Goal: Transaction & Acquisition: Purchase product/service

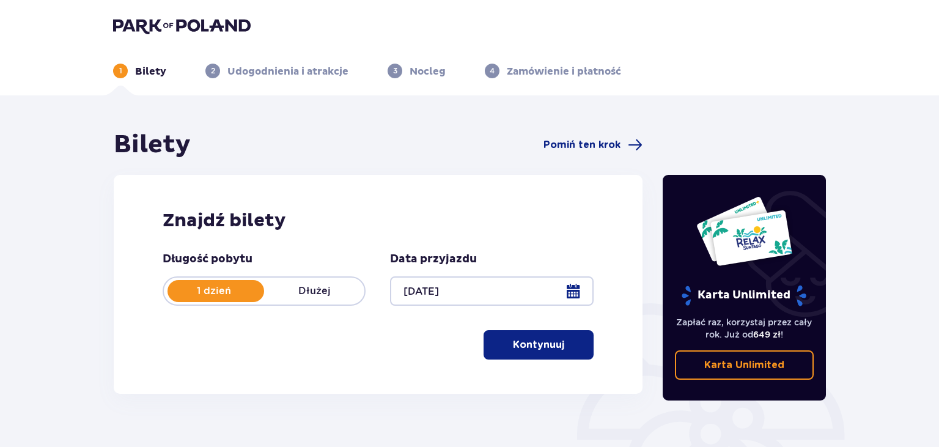
click at [544, 349] on p "Kontynuuj" at bounding box center [538, 344] width 51 height 13
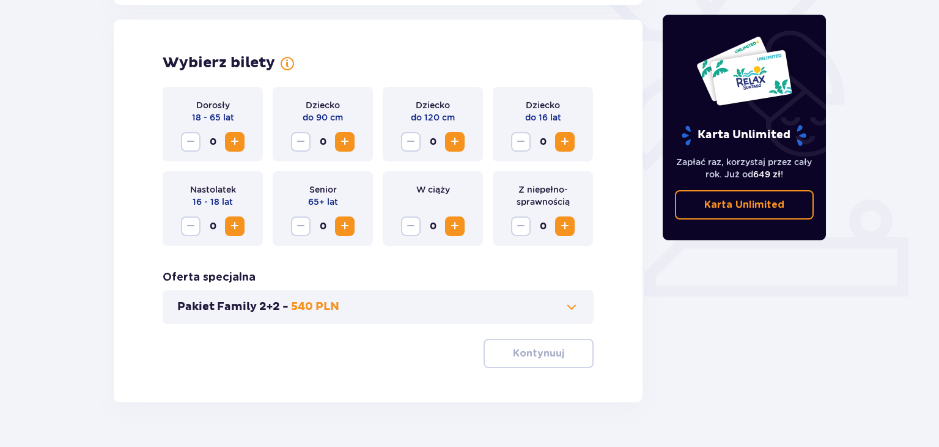
scroll to position [340, 0]
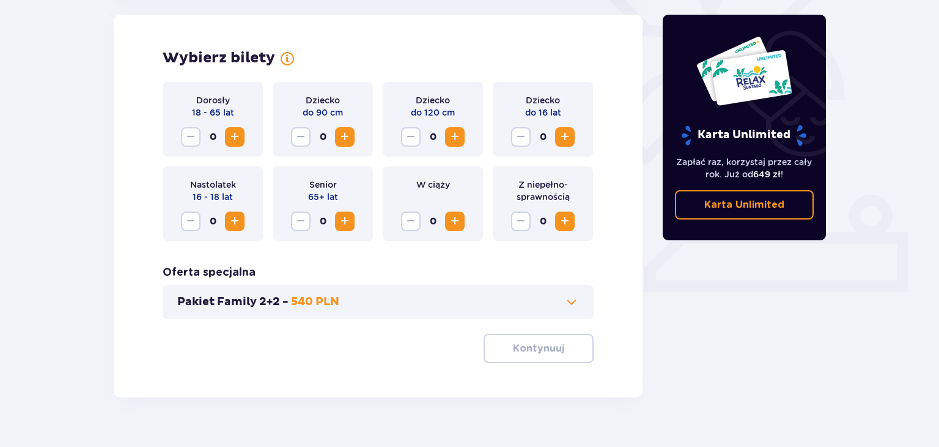
click at [236, 139] on span "Zwiększ" at bounding box center [234, 137] width 15 height 15
click at [535, 345] on p "Kontynuuj" at bounding box center [538, 348] width 51 height 13
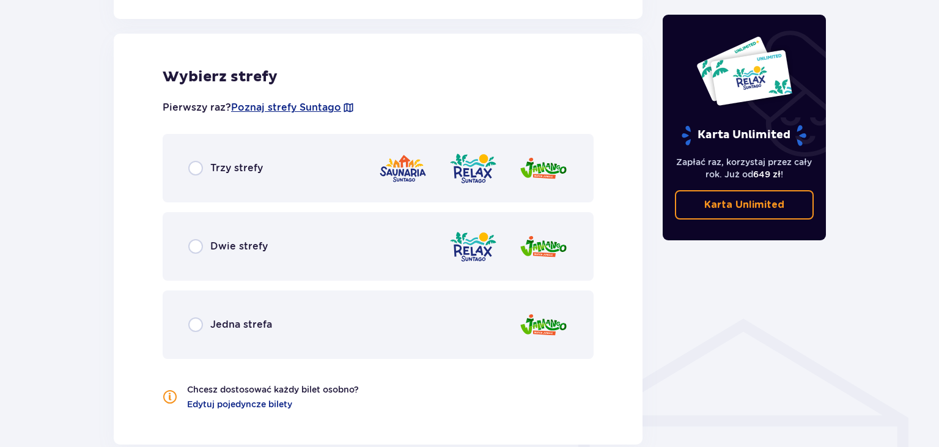
scroll to position [678, 0]
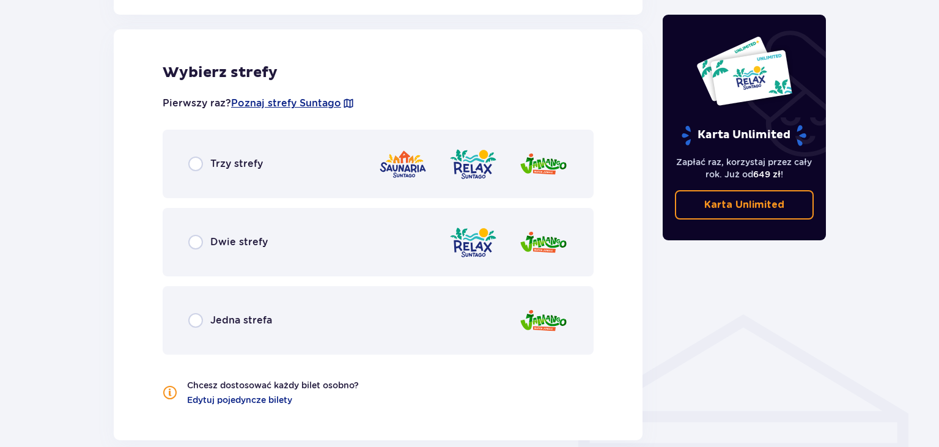
click at [198, 239] on input "radio" at bounding box center [195, 242] width 15 height 15
radio input "true"
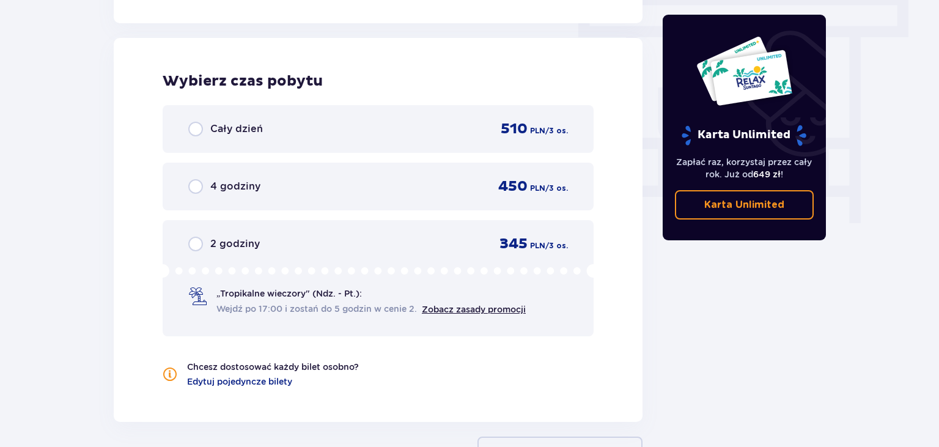
scroll to position [1104, 0]
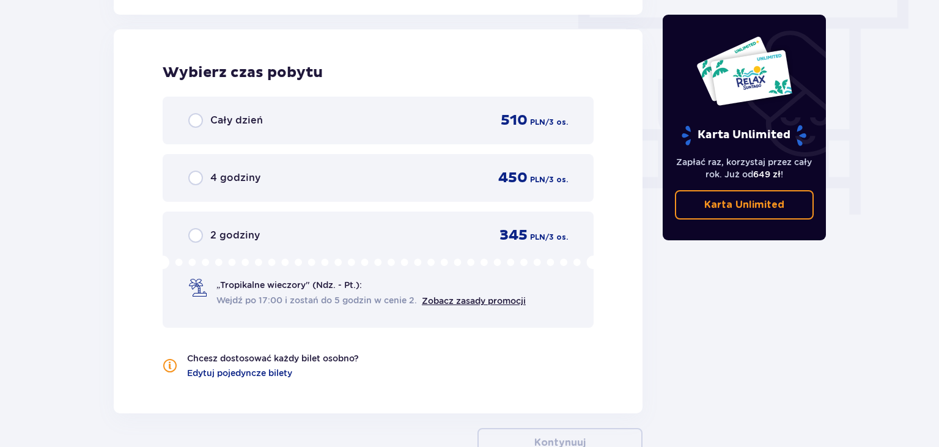
click at [196, 119] on input "radio" at bounding box center [195, 120] width 15 height 15
radio input "true"
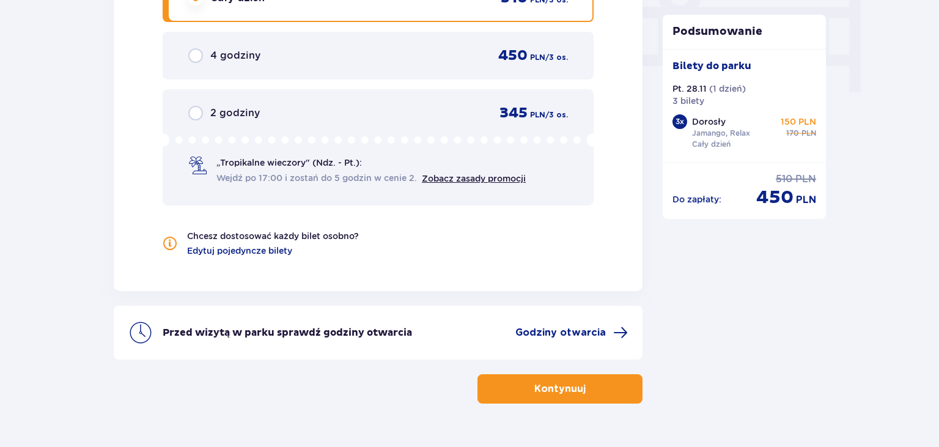
scroll to position [1254, 0]
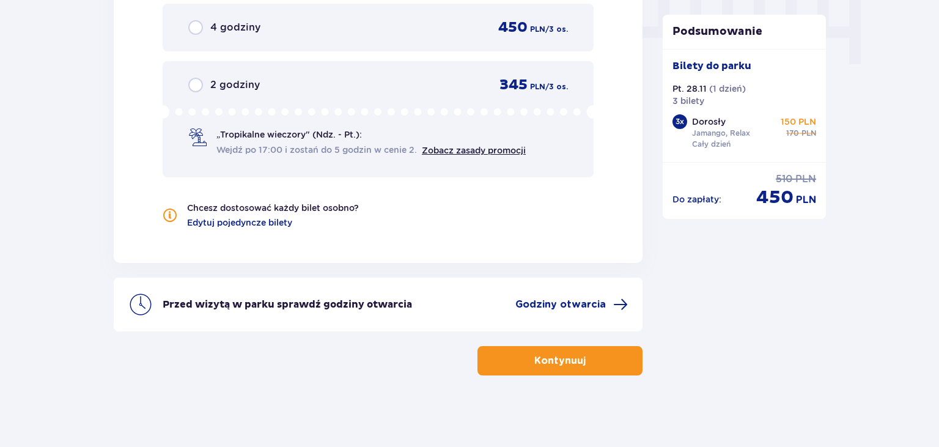
click at [561, 364] on p "Kontynuuj" at bounding box center [559, 360] width 51 height 13
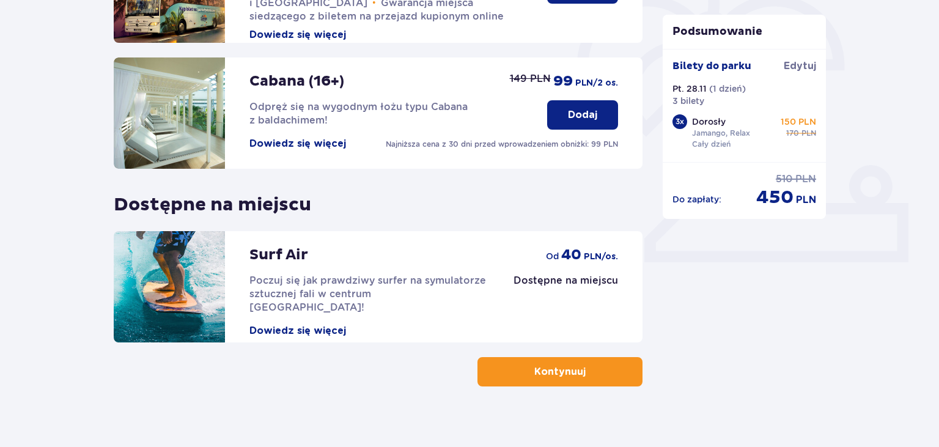
scroll to position [381, 0]
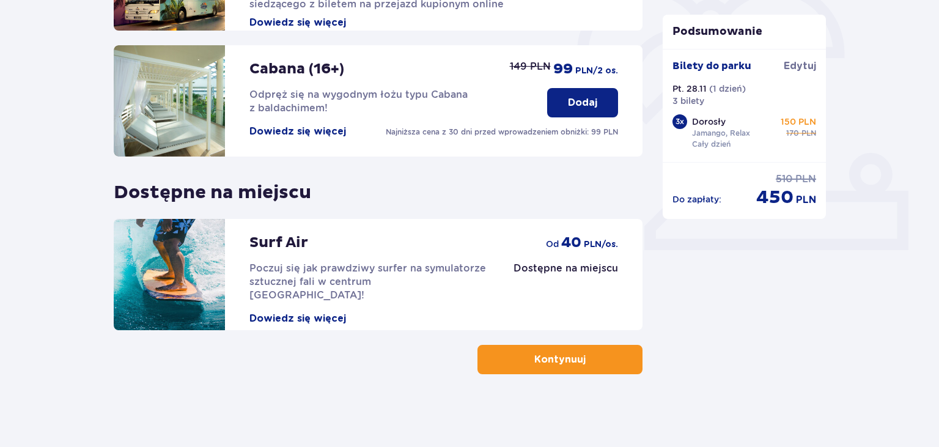
click at [565, 358] on p "Kontynuuj" at bounding box center [559, 359] width 51 height 13
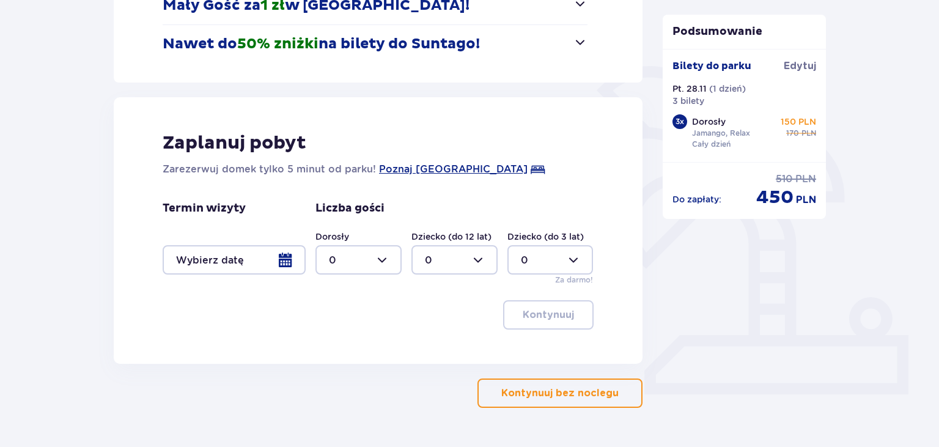
scroll to position [271, 0]
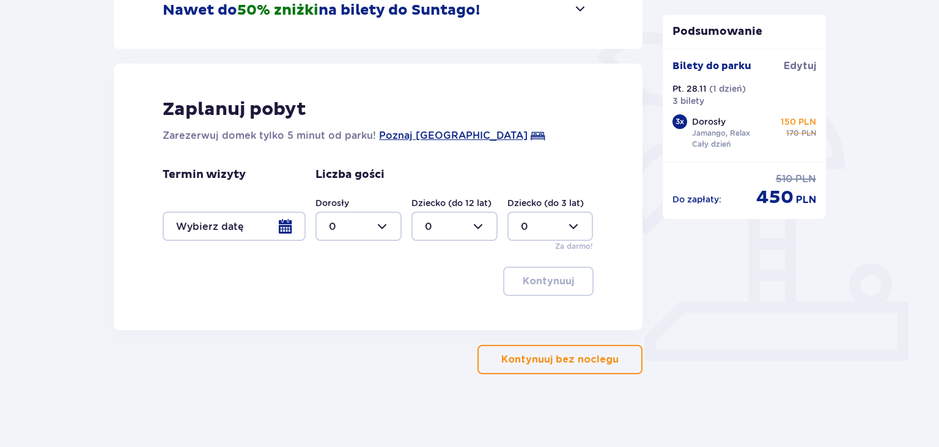
click at [547, 358] on p "Kontynuuj bez noclegu" at bounding box center [559, 359] width 117 height 13
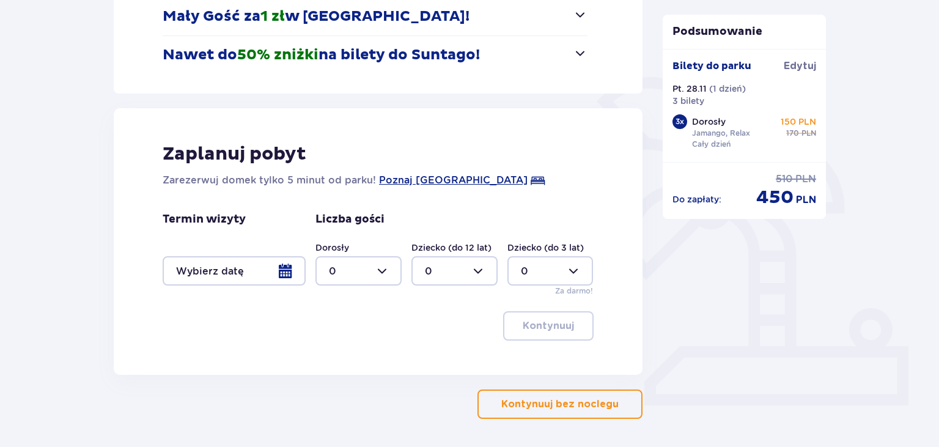
scroll to position [227, 0]
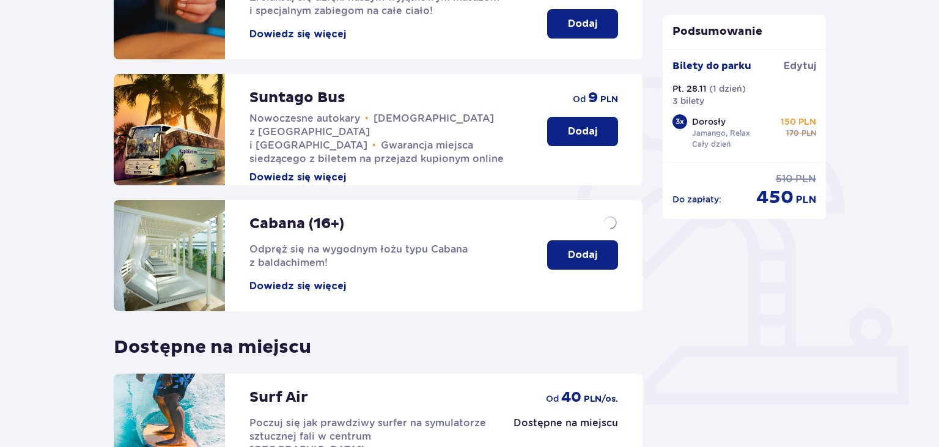
scroll to position [271, 0]
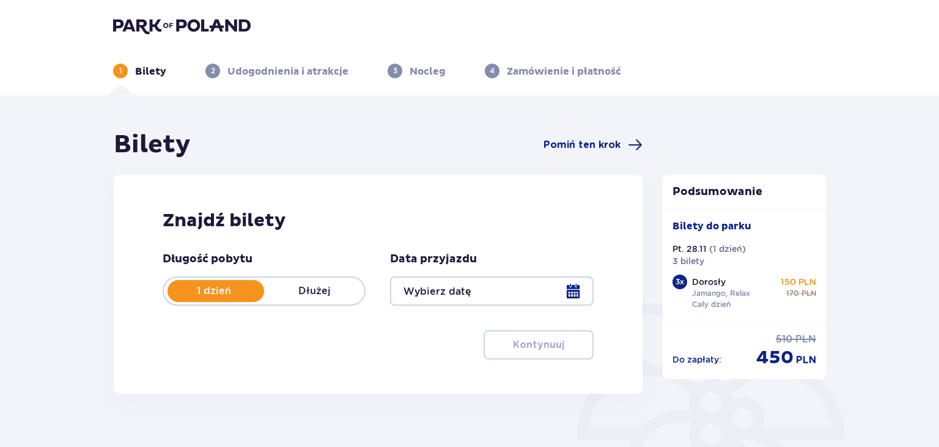
type input "28.11.25"
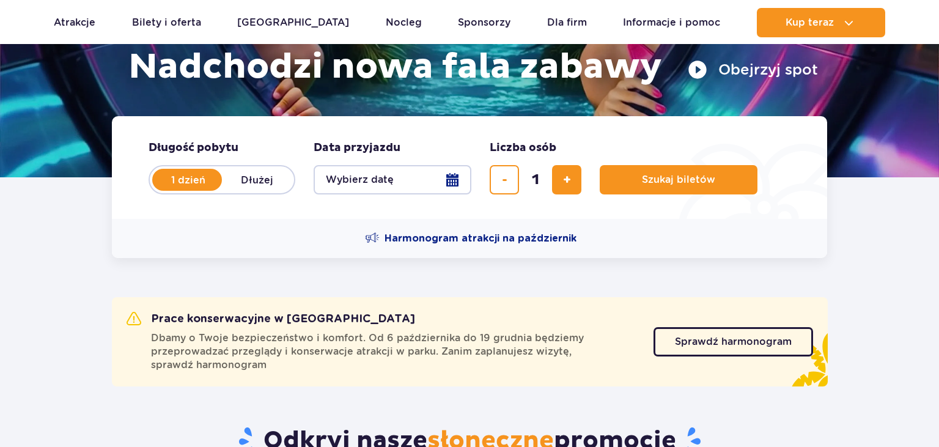
scroll to position [207, 0]
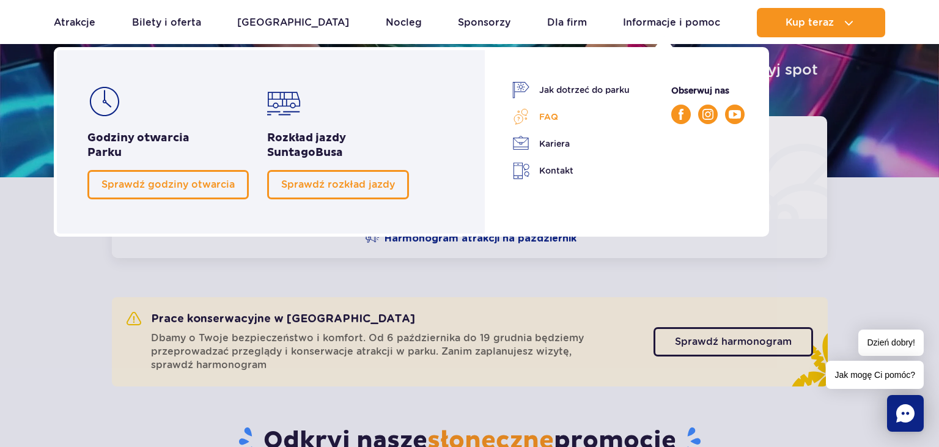
click at [549, 116] on link "FAQ" at bounding box center [570, 116] width 117 height 17
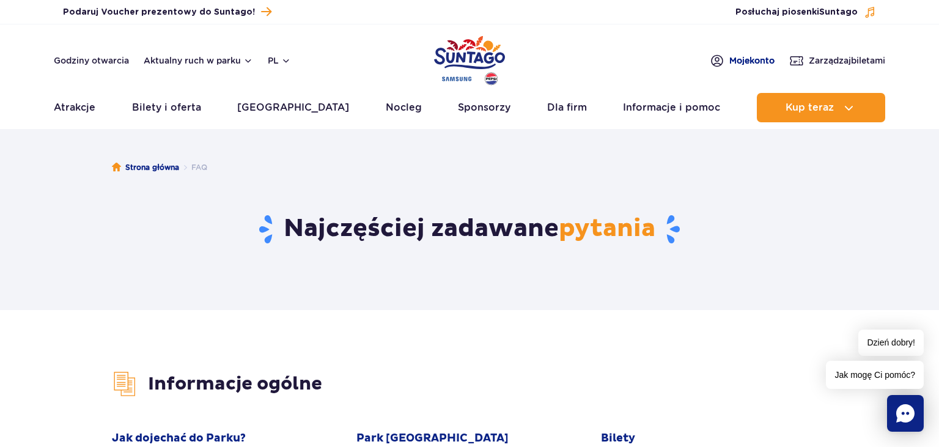
click at [749, 63] on span "Moje konto" at bounding box center [751, 60] width 45 height 12
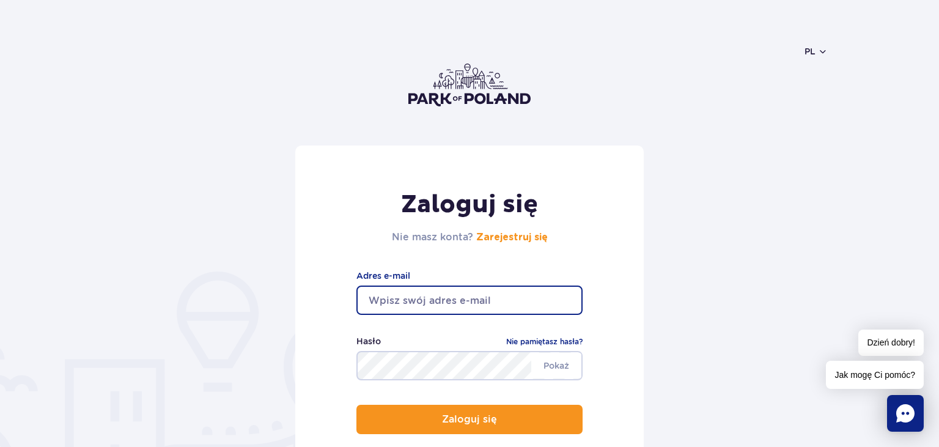
click at [405, 298] on input "email" at bounding box center [469, 299] width 226 height 29
click at [301, 306] on div "Zaloguj się Nie masz konta? Zarejestruj się Adres e-mail Pokaż Hasło Nie pamięt…" at bounding box center [469, 321] width 348 height 352
click at [390, 298] on input "email" at bounding box center [469, 299] width 226 height 29
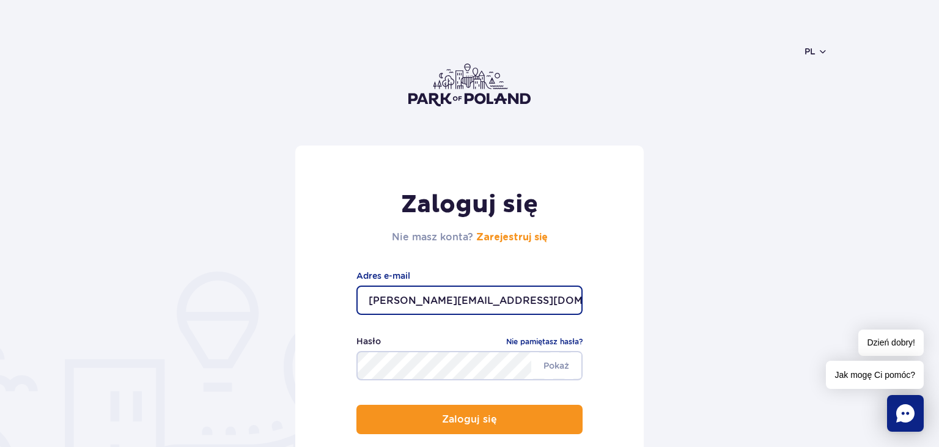
type input "piotr.holo@wp.pl"
click at [290, 329] on form "Zaloguj się Nie masz konta? Zarejestruj się piotr.holo@wp.pl Adres e-mail Pokaż…" at bounding box center [470, 321] width 716 height 352
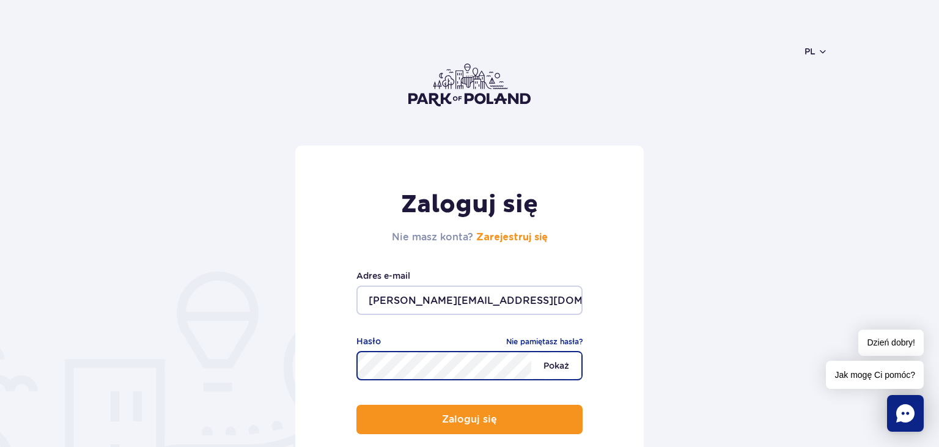
click at [553, 361] on span "Pokaż" at bounding box center [556, 366] width 50 height 26
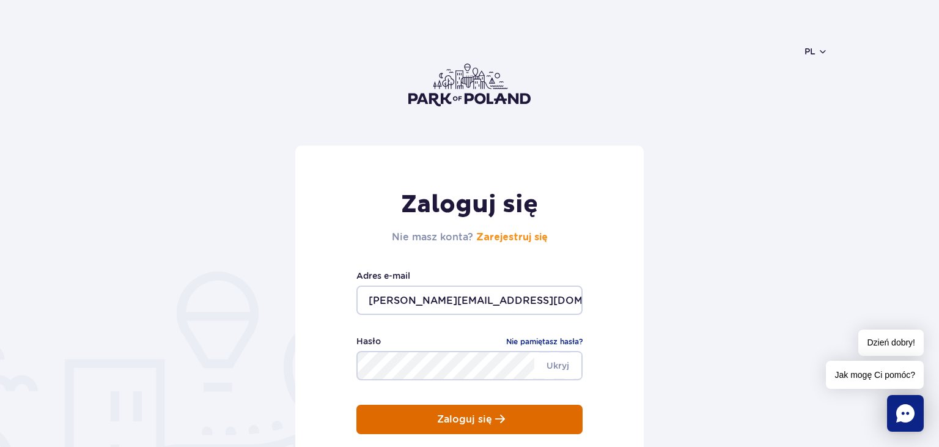
click at [463, 414] on p "Zaloguj się" at bounding box center [464, 419] width 55 height 11
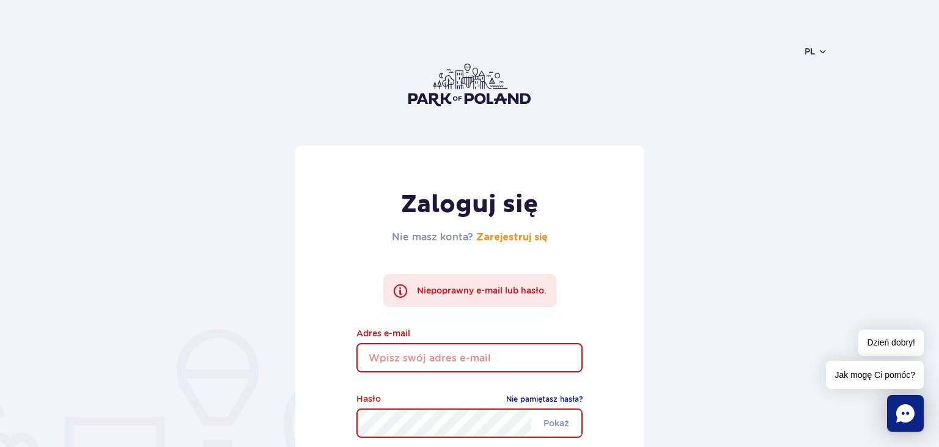
click at [420, 353] on input "email" at bounding box center [469, 357] width 226 height 29
type input "[PERSON_NAME][EMAIL_ADDRESS][DOMAIN_NAME]"
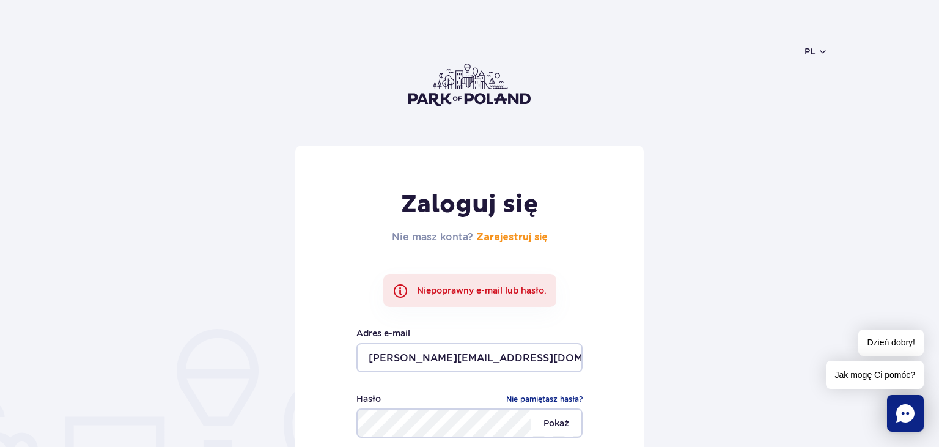
click at [562, 424] on span "Pokaż" at bounding box center [556, 423] width 50 height 26
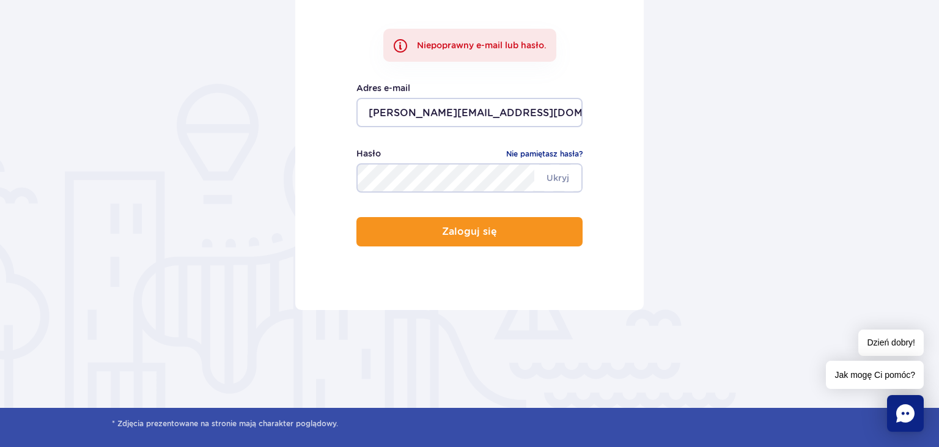
scroll to position [244, 0]
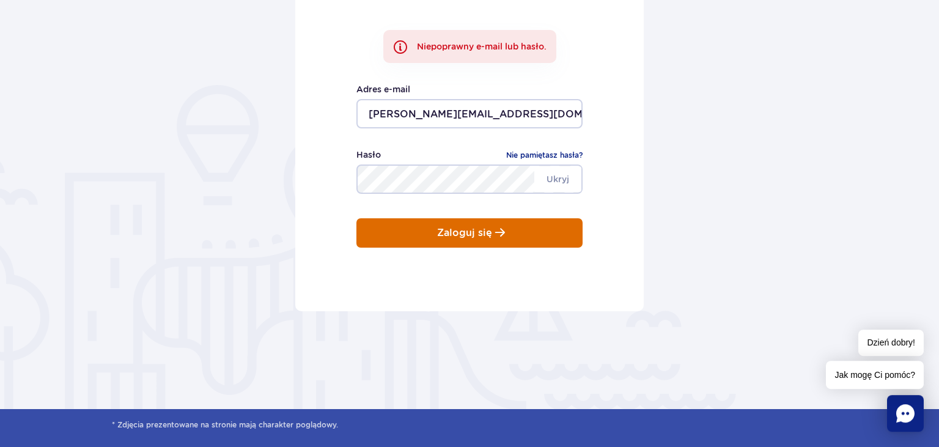
click at [450, 235] on p "Zaloguj się" at bounding box center [464, 232] width 55 height 11
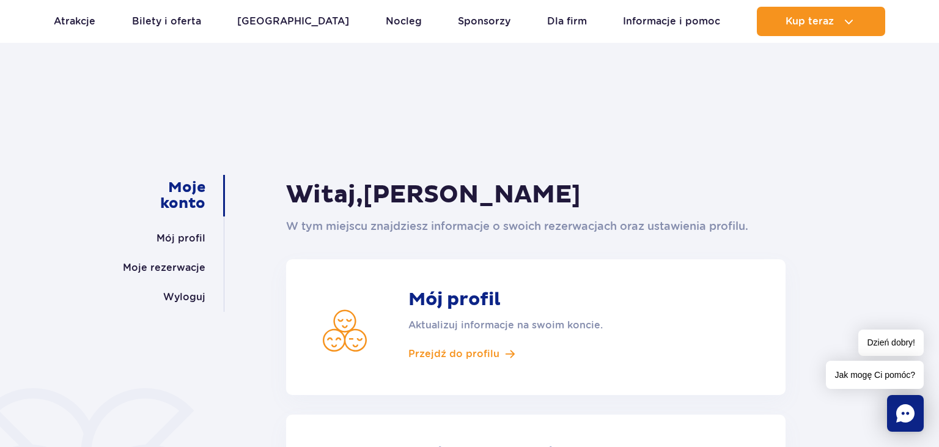
scroll to position [183, 0]
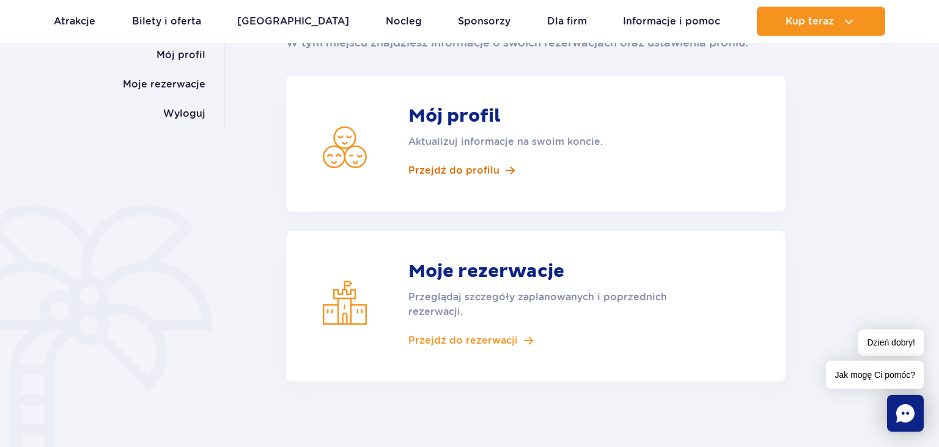
click at [460, 170] on span "Przejdź do profilu" at bounding box center [453, 170] width 91 height 13
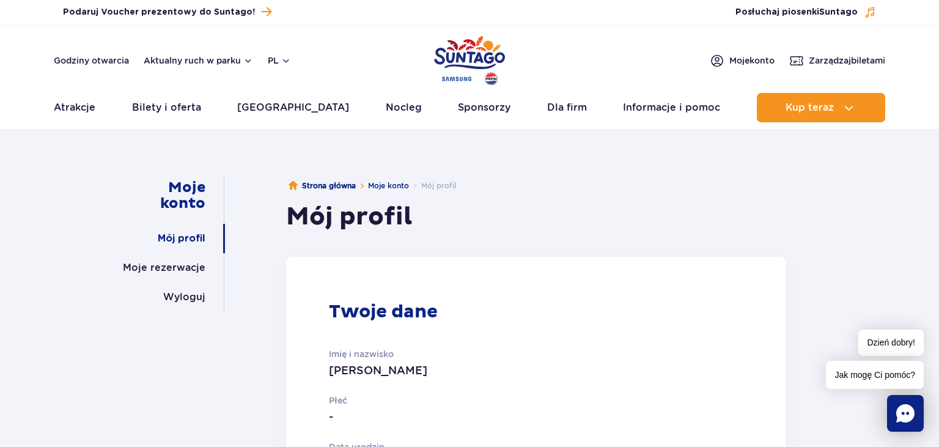
click at [919, 45] on header "Godziny otwarcia Aktualny ruch w parku pl PL EN UA Moje konto Zarządzaj biletam…" at bounding box center [469, 76] width 939 height 104
click at [174, 268] on link "Moje rezerwacje" at bounding box center [164, 267] width 82 height 29
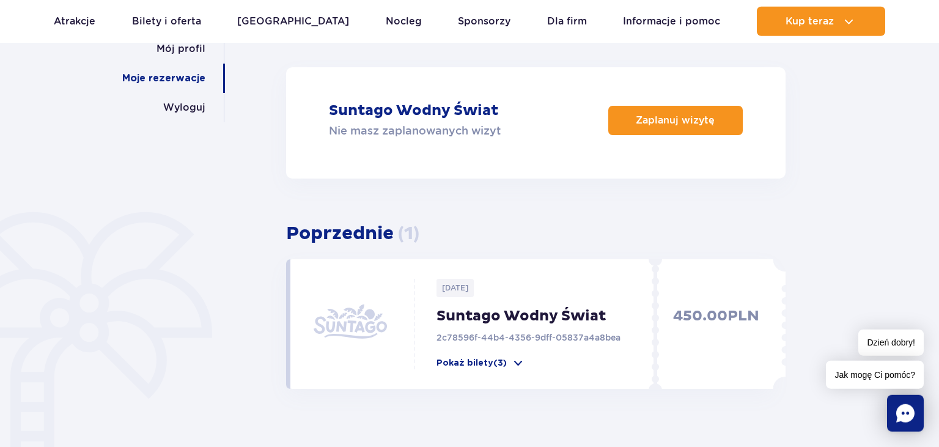
scroll to position [215, 0]
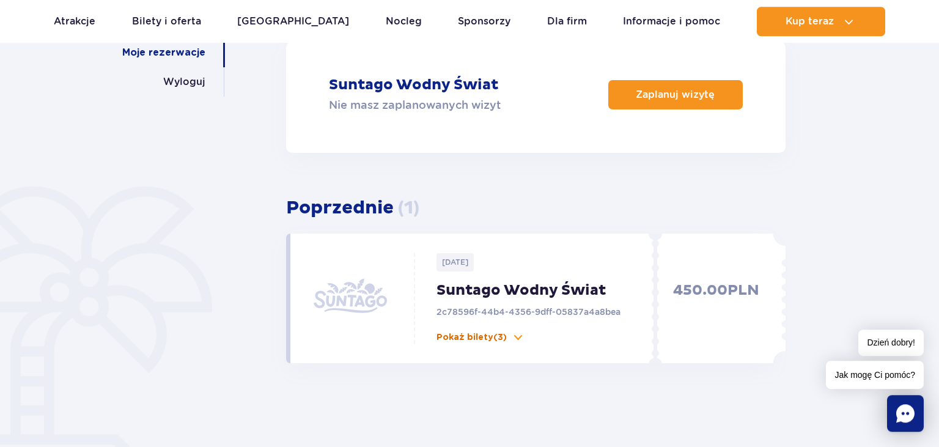
click at [511, 339] on span at bounding box center [517, 337] width 12 height 12
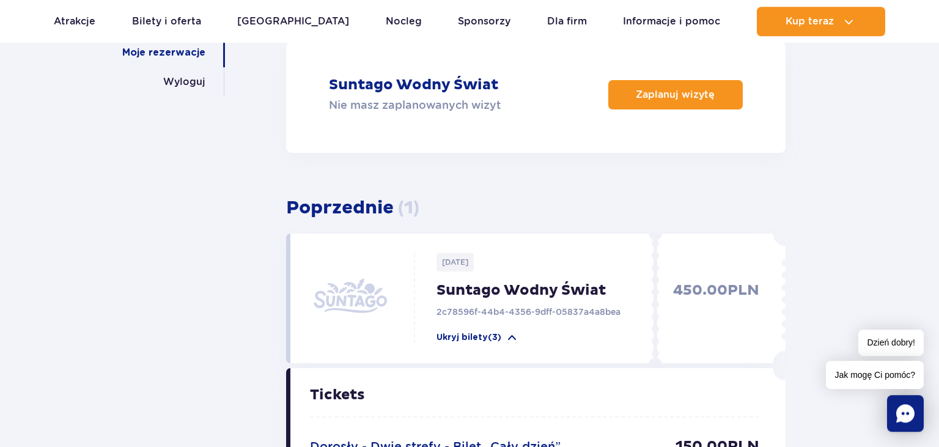
click at [865, 81] on div "Moje konto Mój profil Moje rezerwacje Wyloguj [GEOGRAPHIC_DATA] Moje konto Moje…" at bounding box center [469, 404] width 939 height 964
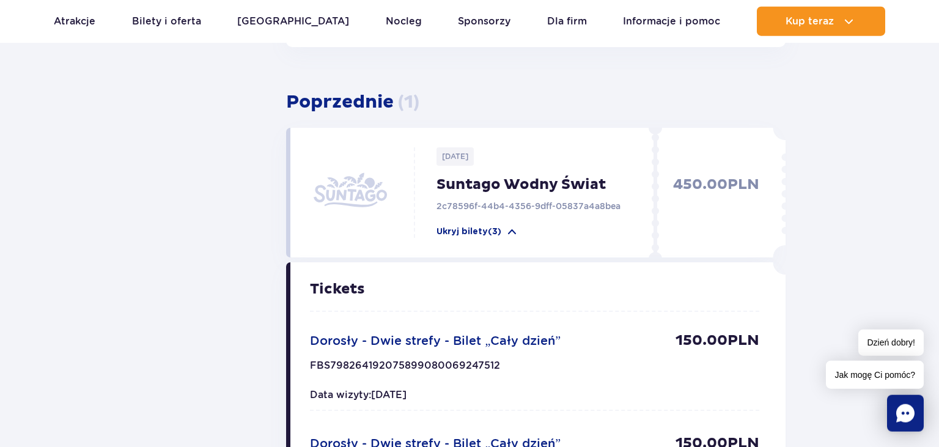
scroll to position [328, 0]
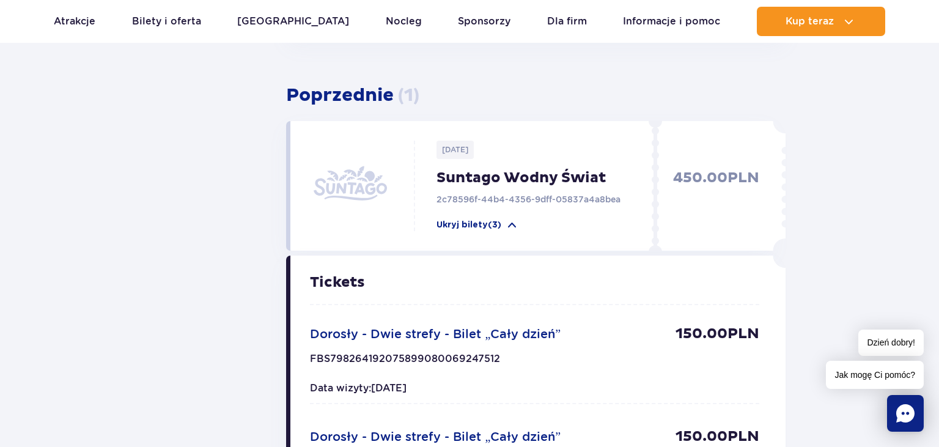
click at [508, 187] on div "[DATE] Suntago Wodny Świat 2c78596f-44b4-4356-9dff-05837a4a8bea Ukryj bilety (3)" at bounding box center [538, 186] width 246 height 90
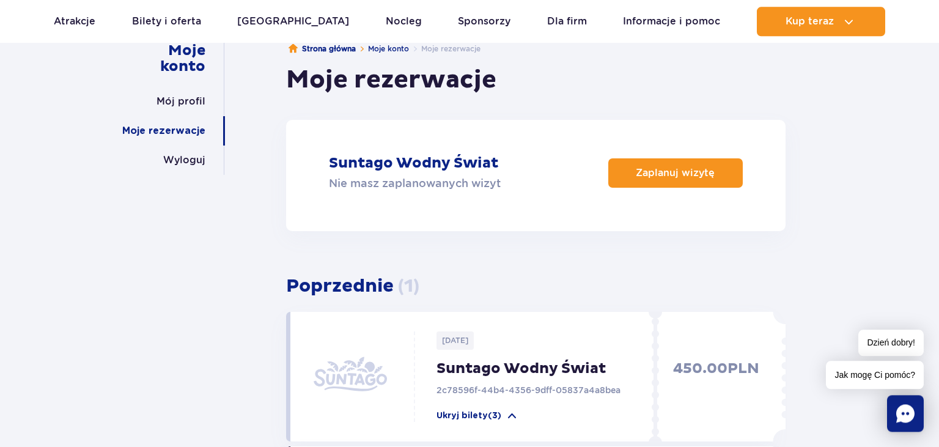
scroll to position [0, 0]
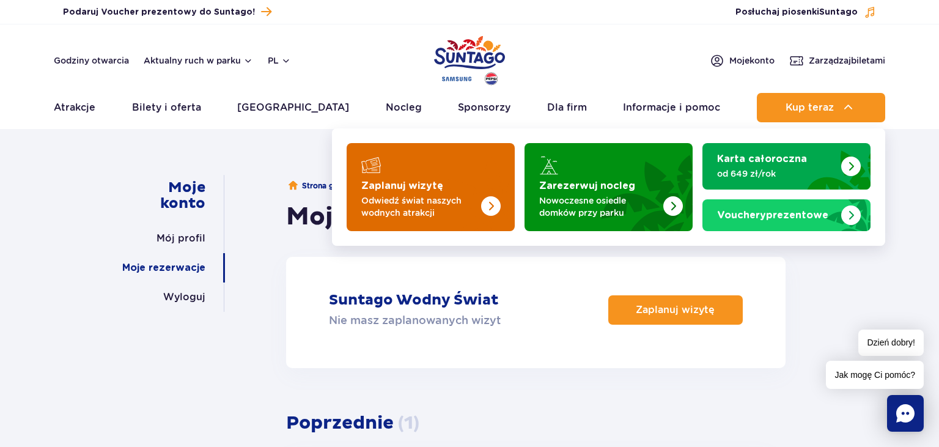
click at [453, 196] on p "Odwiedź świat naszych wodnych atrakcji" at bounding box center [420, 206] width 119 height 24
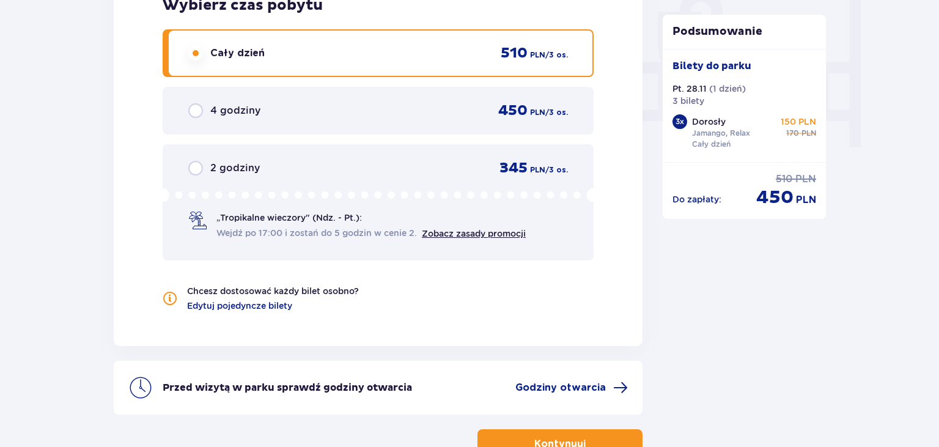
scroll to position [1254, 0]
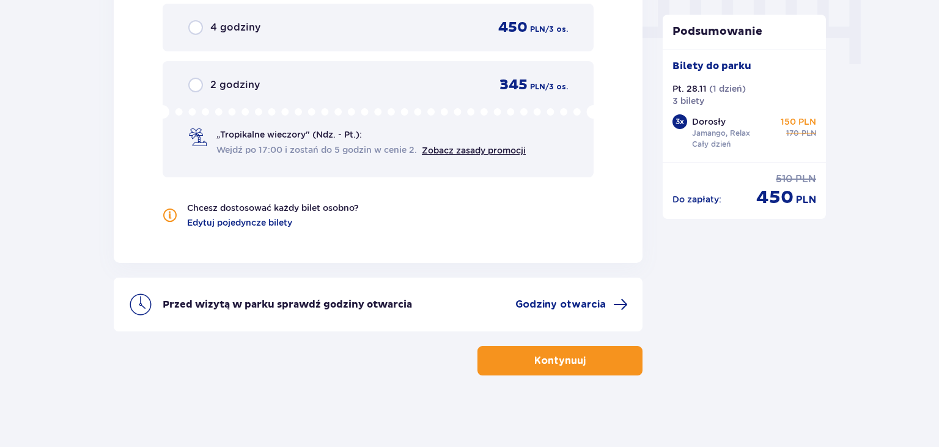
click at [572, 361] on p "Kontynuuj" at bounding box center [559, 360] width 51 height 13
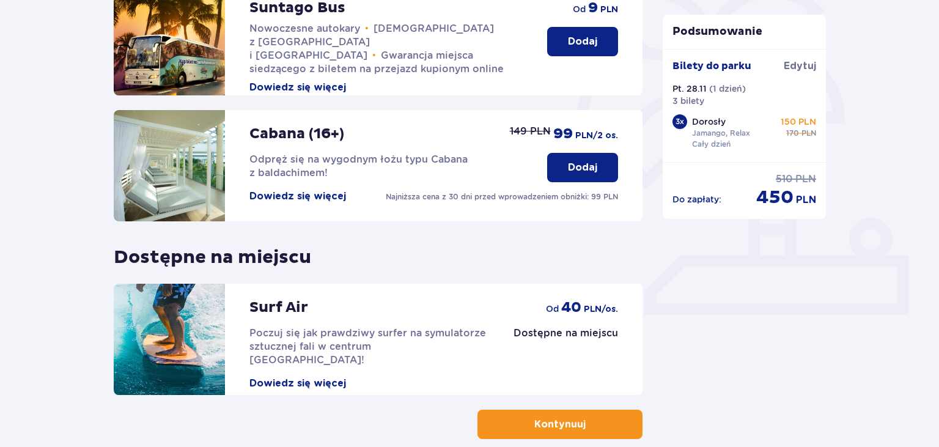
scroll to position [365, 0]
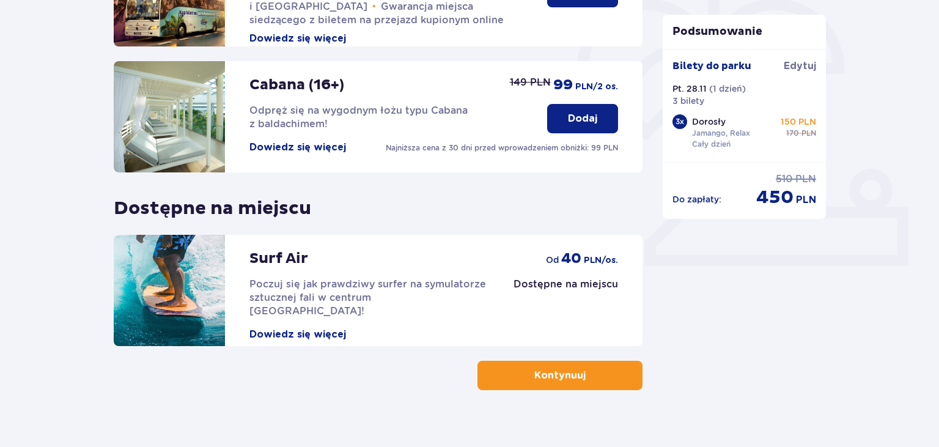
click at [555, 380] on p "Kontynuuj" at bounding box center [559, 374] width 51 height 13
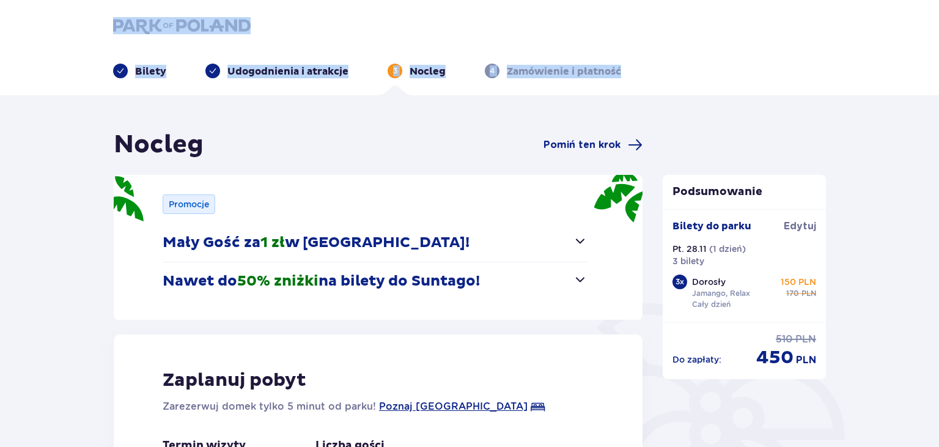
drag, startPoint x: 928, startPoint y: 32, endPoint x: 938, endPoint y: 62, distance: 30.9
click at [938, 62] on html "Bilety Udogodnienia i atrakcje 3 Nocleg 4 Zamówienie i płatność Nocleg Pomiń te…" at bounding box center [469, 223] width 939 height 447
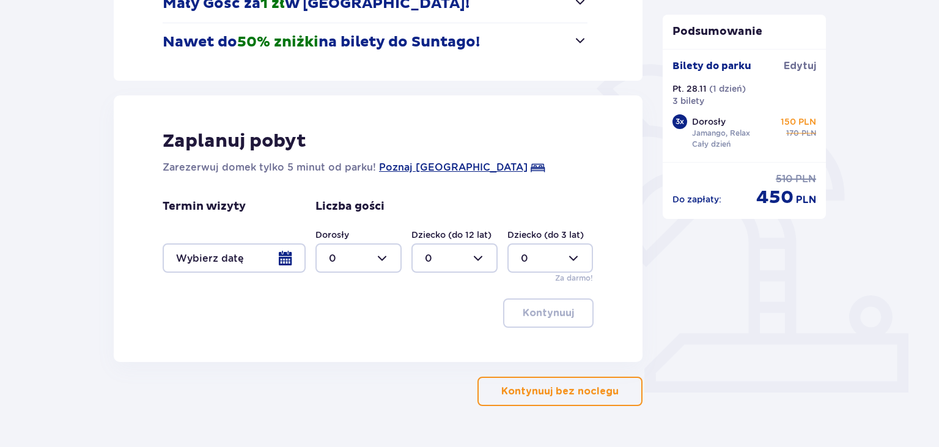
scroll to position [271, 0]
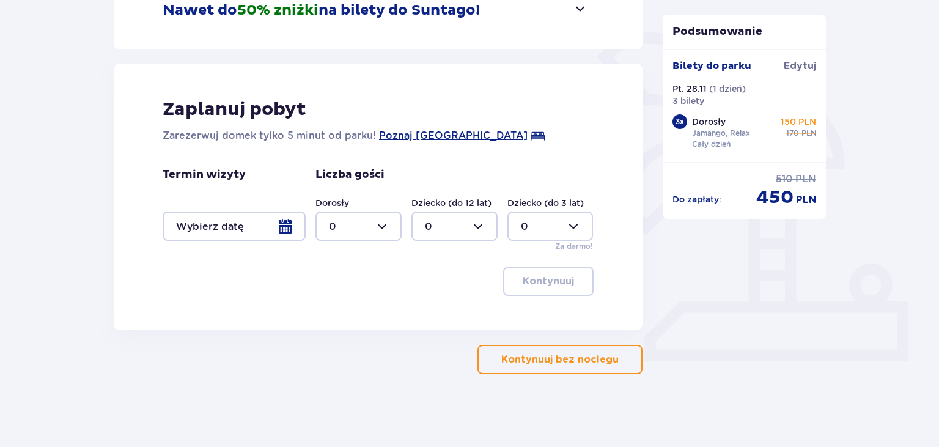
click at [578, 354] on p "Kontynuuj bez noclegu" at bounding box center [559, 359] width 117 height 13
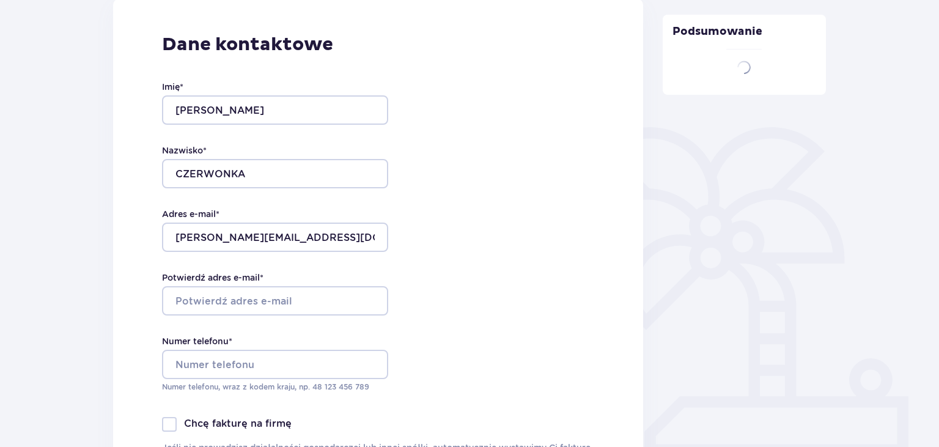
type input "PIOTR"
type input "CZERWONKA"
type input "piotr.holo@wp.pl"
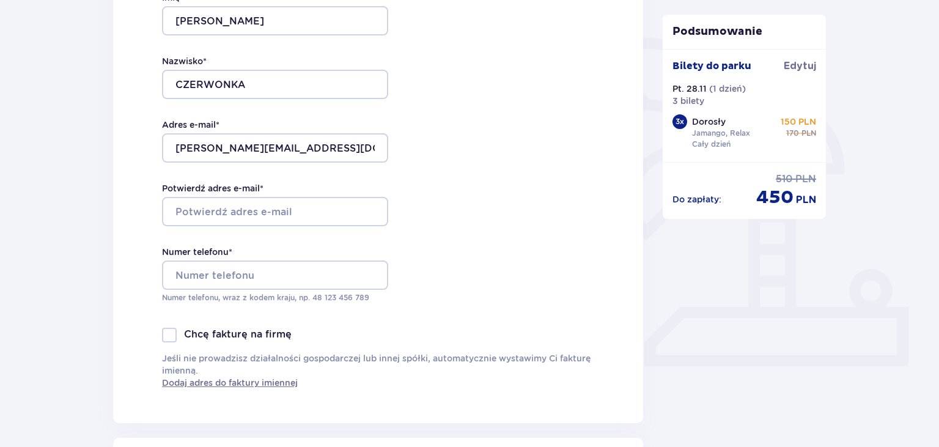
scroll to position [264, 0]
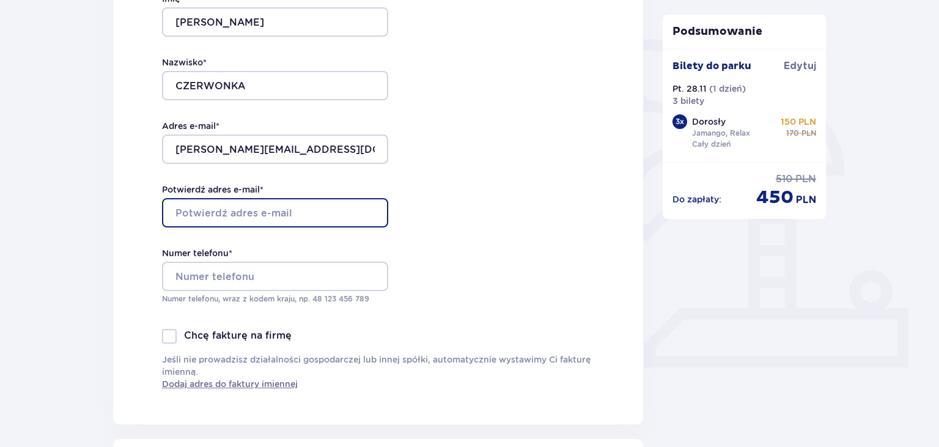
click at [199, 210] on input "Potwierdź adres e-mail *" at bounding box center [275, 212] width 226 height 29
type input "piotr,holo@wp.pl"
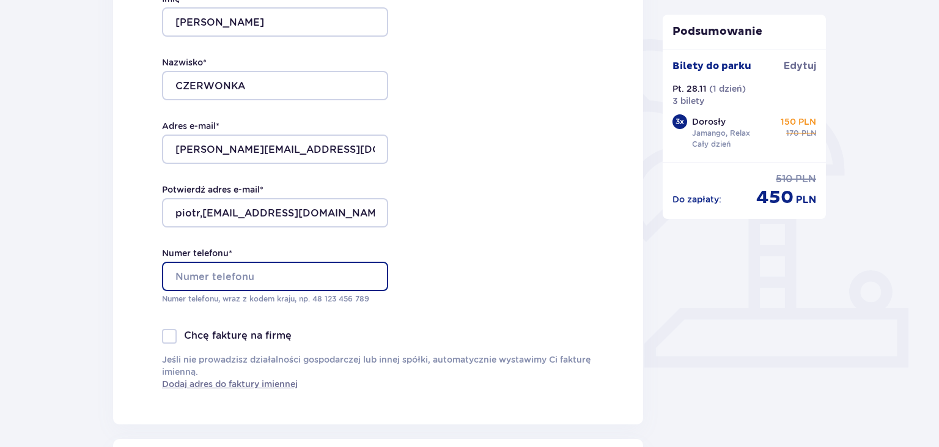
click at [197, 279] on input "Numer telefonu *" at bounding box center [275, 276] width 226 height 29
type input "608281723"
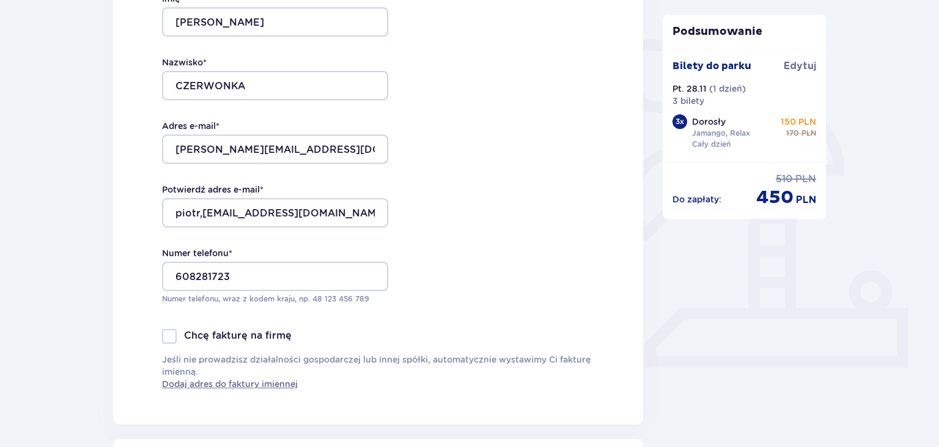
click at [538, 190] on div "Dane kontaktowe Imię * PIOTR Nazwisko * CZERWONKA Adres e-mail * piotr.holo@wp.…" at bounding box center [378, 167] width 530 height 513
click at [177, 340] on div at bounding box center [169, 336] width 15 height 15
checkbox input "true"
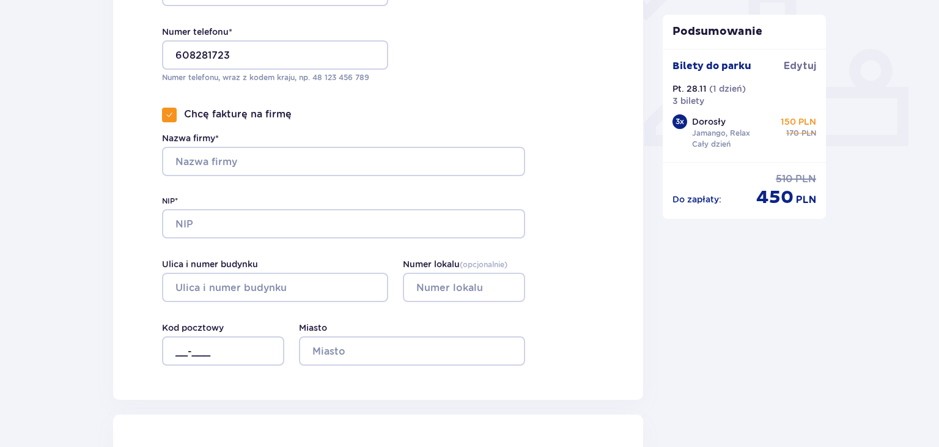
scroll to position [482, 0]
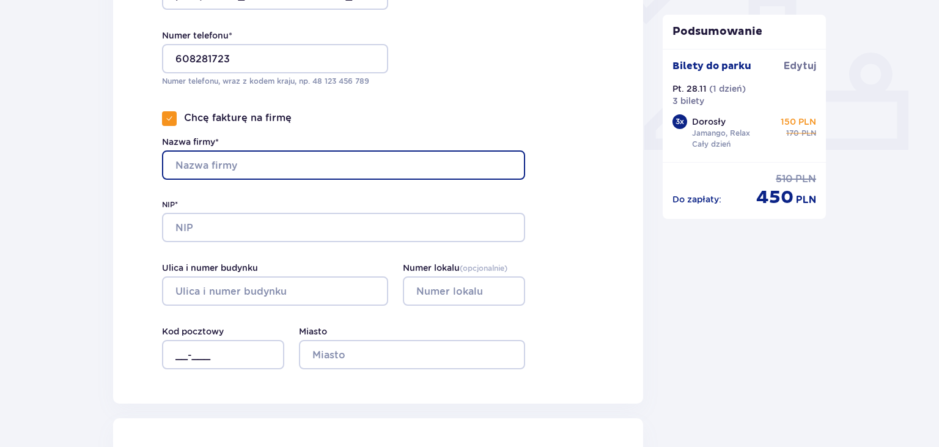
click at [221, 166] on input "Nazwa firmy*" at bounding box center [343, 164] width 363 height 29
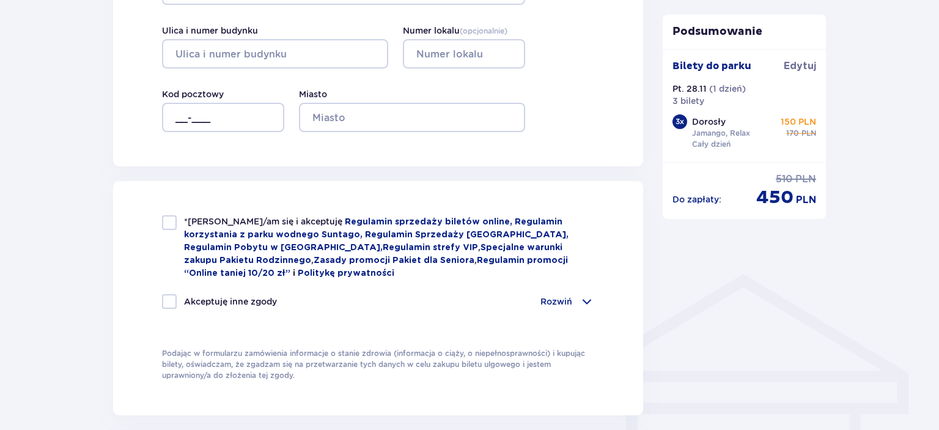
scroll to position [1239, 0]
